Goal: Information Seeking & Learning: Learn about a topic

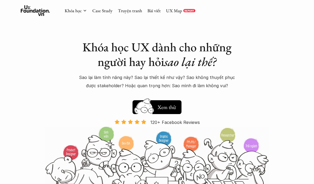
click at [80, 12] on link "Khóa học" at bounding box center [73, 11] width 17 height 6
click at [83, 11] on icon at bounding box center [85, 11] width 4 height 4
click at [79, 15] on div "Khóa học Case Study Truyện tranh Bài viết UX Map REPORT" at bounding box center [130, 10] width 131 height 11
click at [87, 9] on icon at bounding box center [85, 11] width 4 height 4
click at [70, 11] on link "Khóa học" at bounding box center [73, 11] width 17 height 6
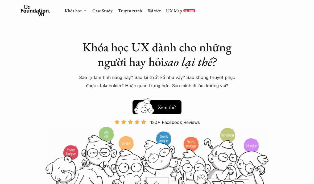
click at [85, 14] on div "Khóa học Case Study Truyện tranh Bài viết UX Map REPORT" at bounding box center [130, 10] width 131 height 11
click at [84, 12] on icon at bounding box center [85, 11] width 4 height 4
click at [81, 15] on div "Khóa học Case Study Truyện tranh Bài viết UX Map REPORT" at bounding box center [130, 10] width 131 height 11
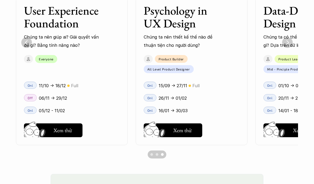
scroll to position [457, 0]
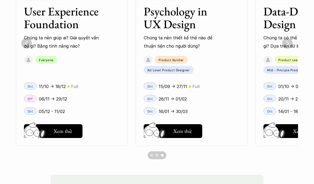
click at [178, 134] on button "Hay thôi Xem thử" at bounding box center [173, 131] width 58 height 14
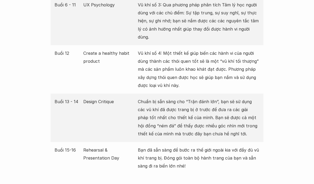
scroll to position [1289, 0]
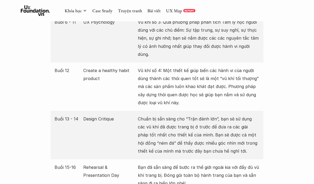
scroll to position [1251, 0]
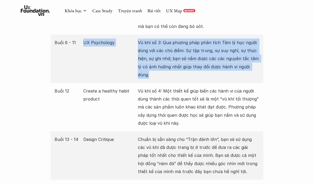
copy div "UX Psychology Vũ khí số 3: Qua phương pháp phân tích Tâm lý học người dùng với …"
